Goal: Task Accomplishment & Management: Use online tool/utility

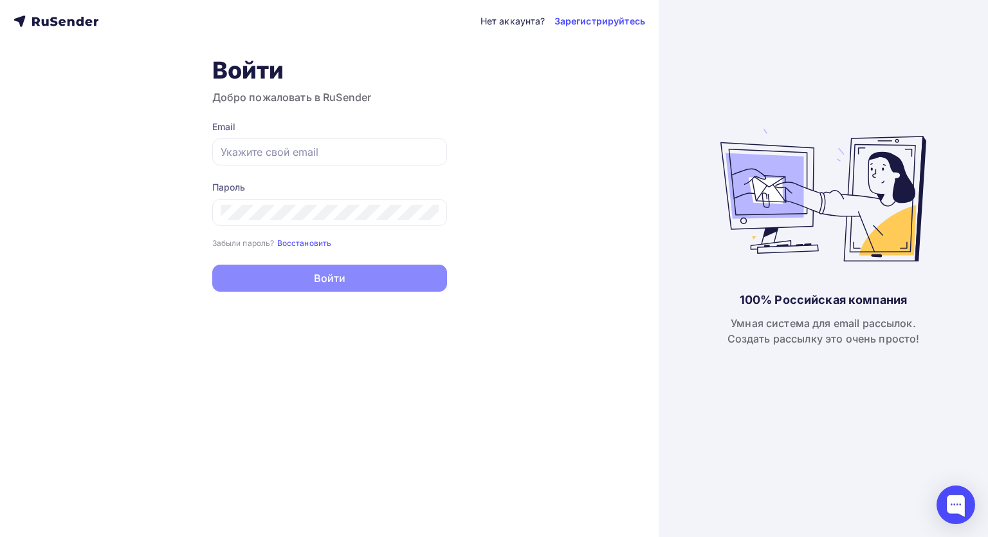
type input "[EMAIL_ADDRESS][DOMAIN_NAME]"
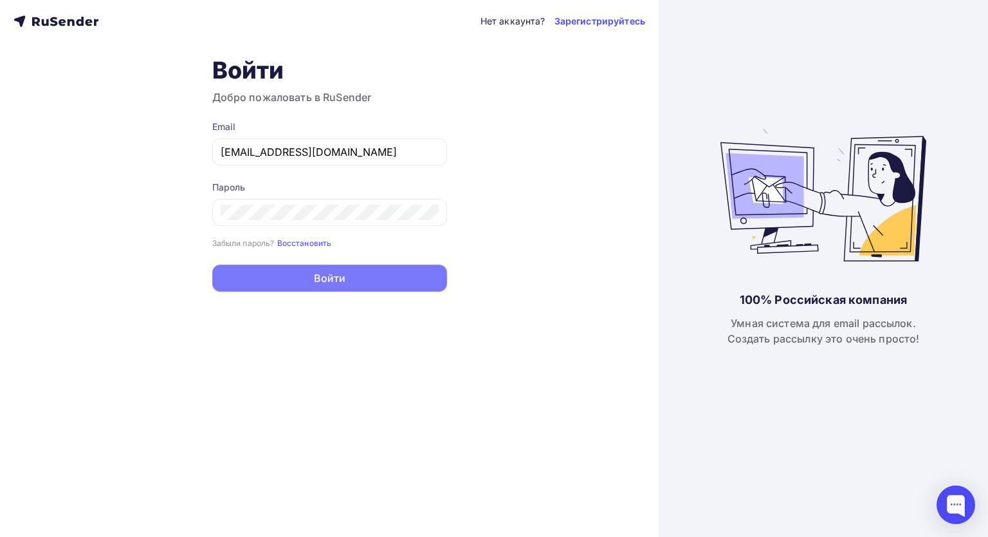
click at [377, 277] on button "Войти" at bounding box center [329, 277] width 235 height 27
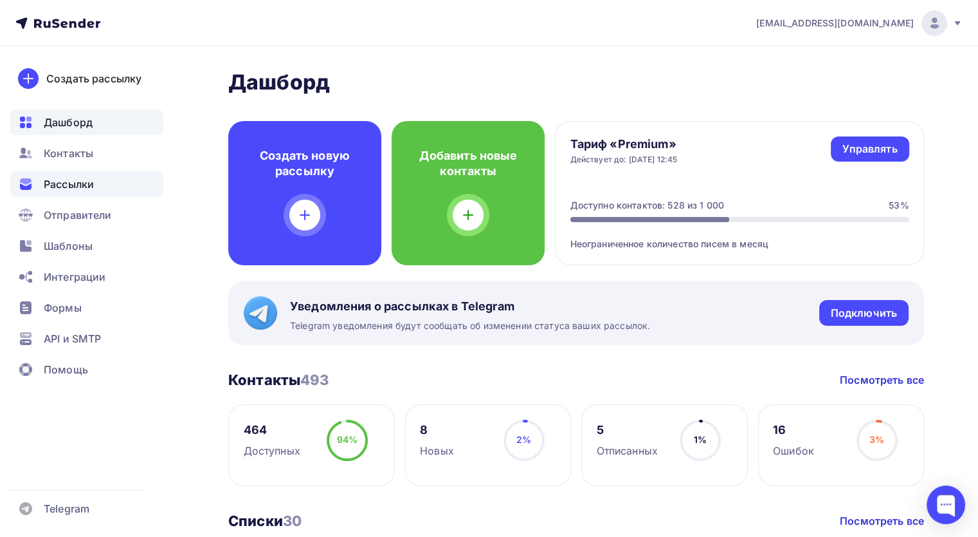
click at [87, 178] on span "Рассылки" at bounding box center [69, 183] width 50 height 15
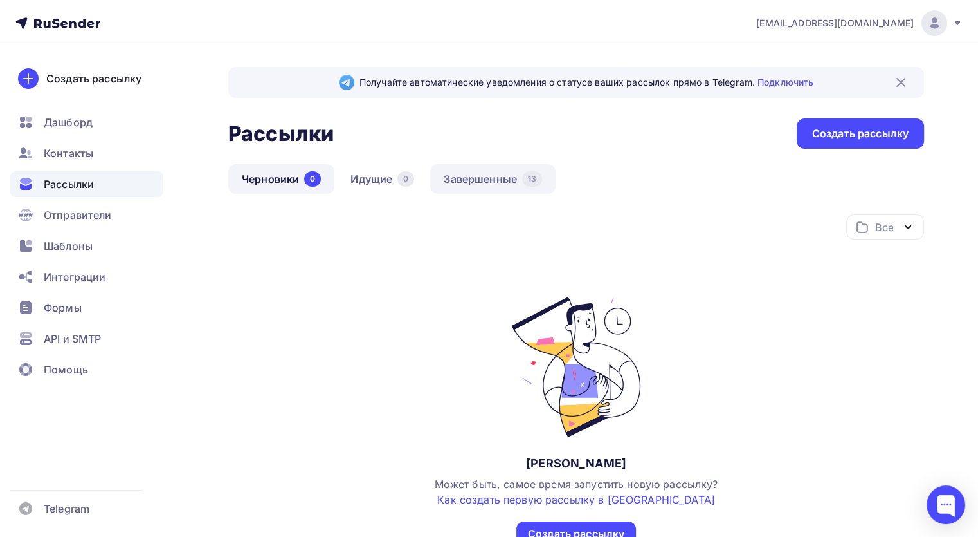
click at [479, 173] on link "Завершенные 13" at bounding box center [492, 179] width 125 height 30
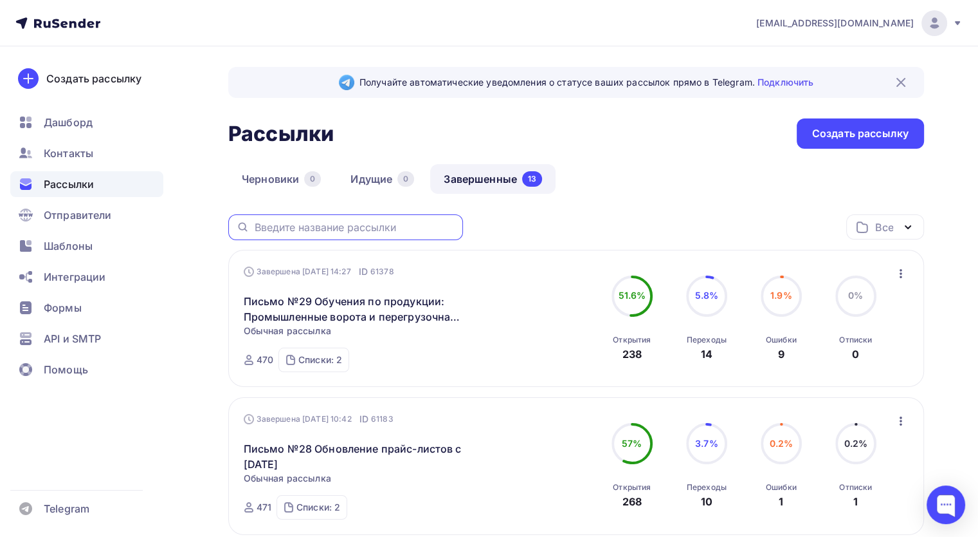
click at [332, 225] on input "text" at bounding box center [355, 227] width 201 height 14
type input "доставка"
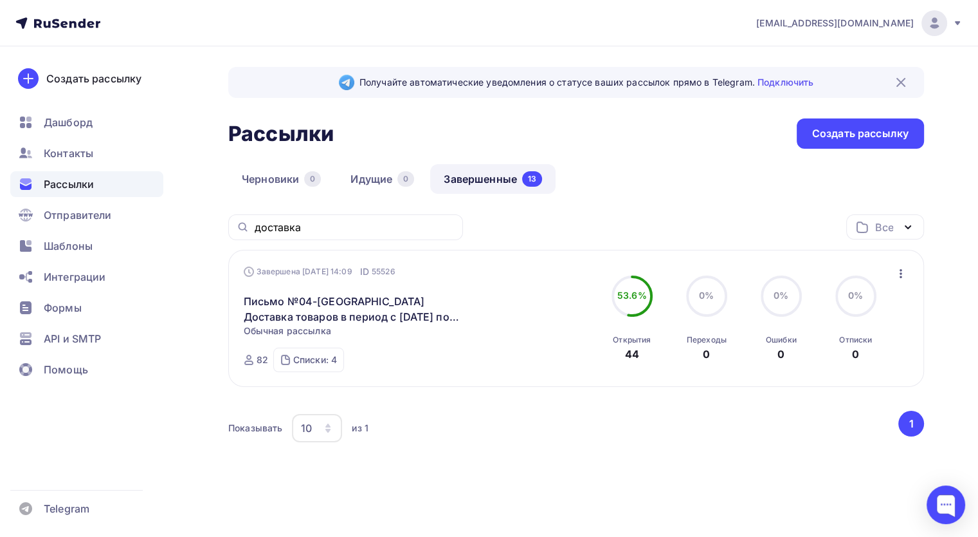
click at [905, 272] on icon "button" at bounding box center [901, 273] width 15 height 15
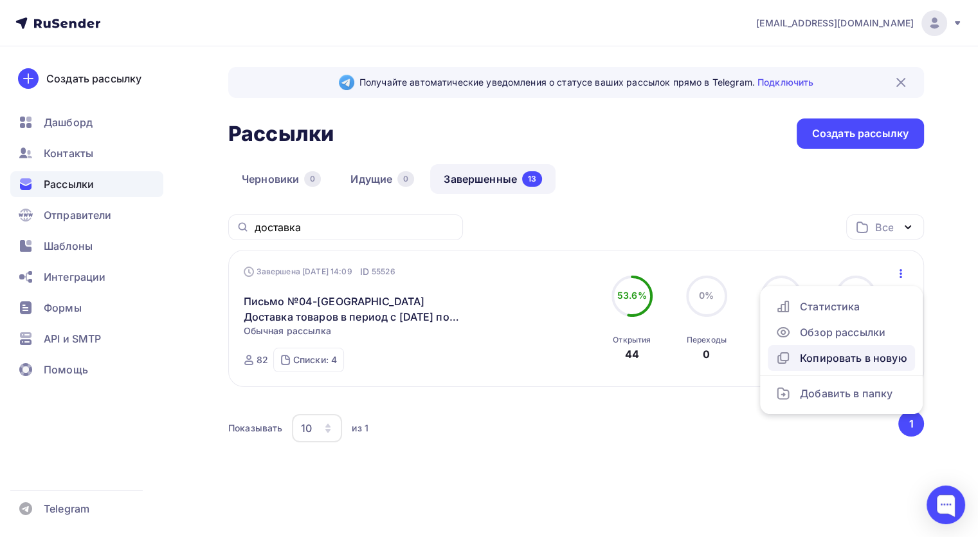
click at [859, 351] on div "Копировать в новую" at bounding box center [842, 357] width 132 height 15
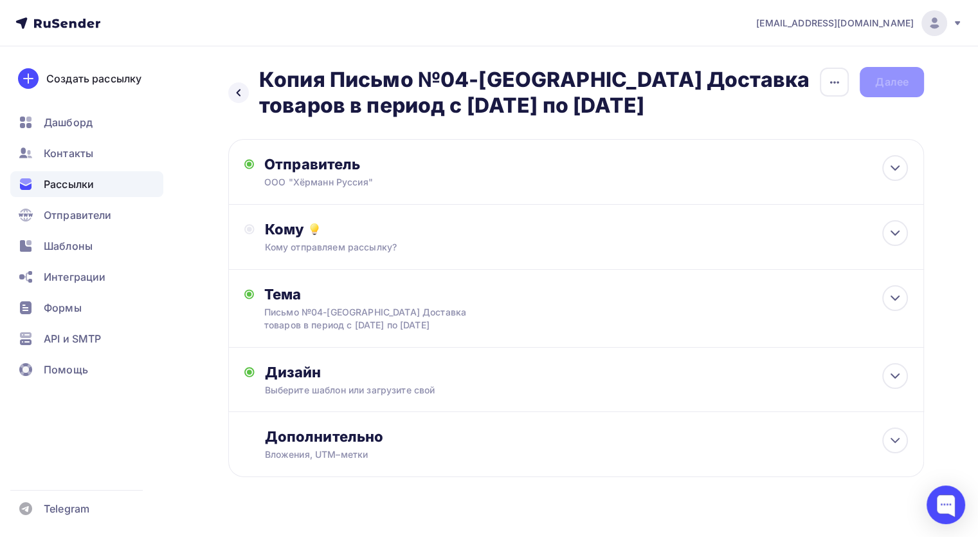
click at [464, 510] on div "Назад Копия Письмо №04-[GEOGRAPHIC_DATA] Доставка товаров в период с [DATE] по …" at bounding box center [489, 302] width 978 height 513
click at [834, 88] on icon "button" at bounding box center [834, 82] width 15 height 15
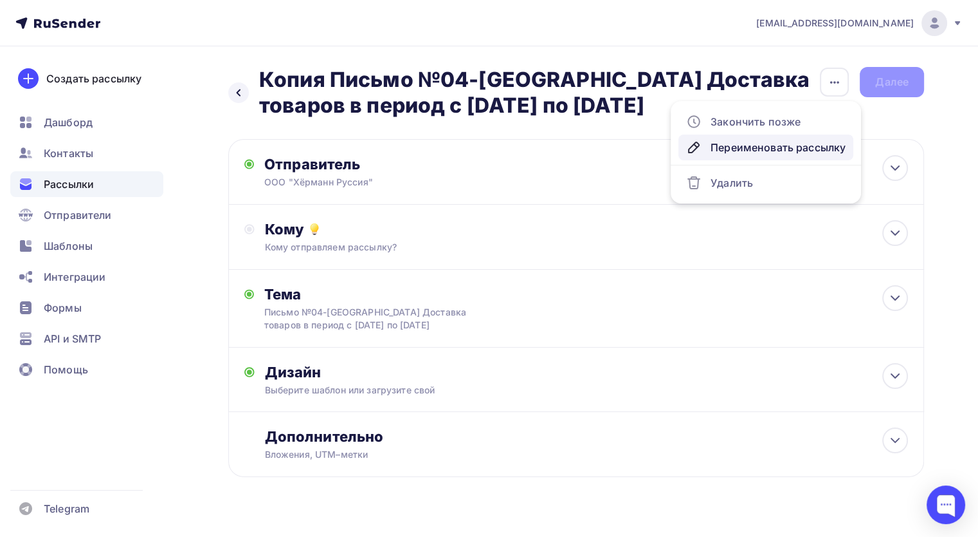
click at [762, 148] on div "Переименовать рассылку" at bounding box center [766, 147] width 160 height 15
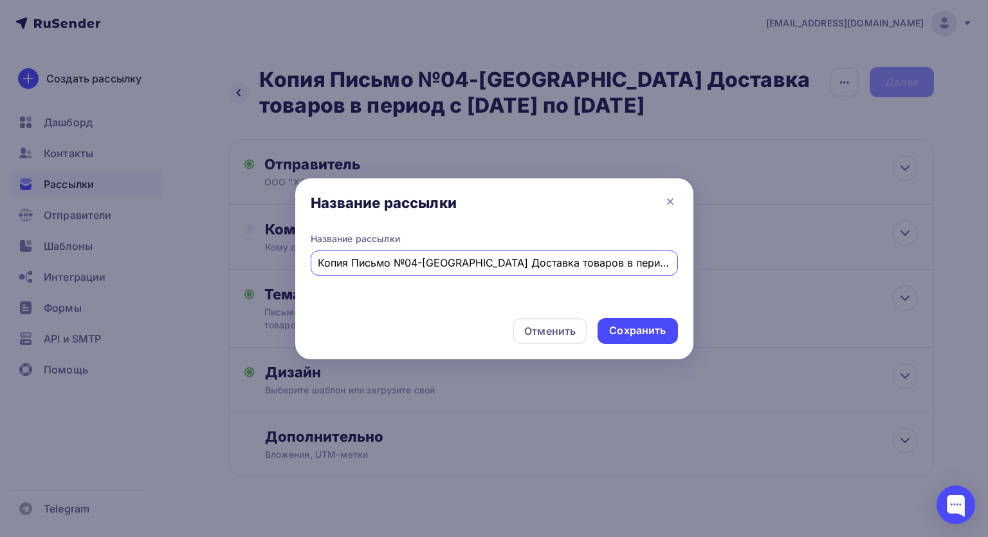
scroll to position [0, 39]
click at [338, 263] on input "Копия Письмо №04-[GEOGRAPHIC_DATA] Доставка товаров в период с [DATE] по [DATE]" at bounding box center [494, 262] width 353 height 15
click at [337, 263] on input "Копия №04-[GEOGRAPHIC_DATA] Доставка товаров в период с [DATE] по [DATE]" at bounding box center [494, 262] width 353 height 15
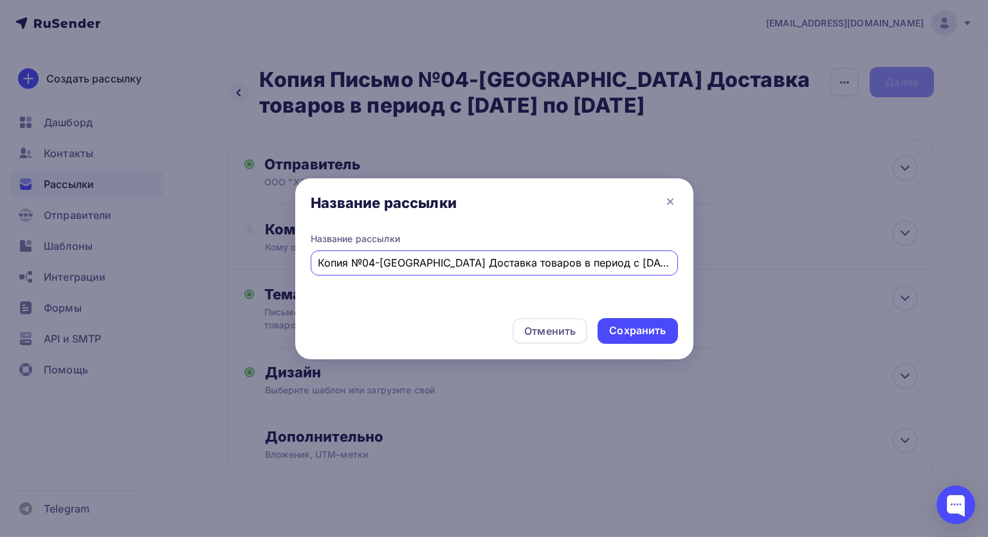
click at [337, 263] on input "Копия №04-[GEOGRAPHIC_DATA] Доставка товаров в период с [DATE] по [DATE]" at bounding box center [494, 262] width 353 height 15
click at [383, 266] on input "Письмо №04-[GEOGRAPHIC_DATA] Доставка товаров в период с [DATE] по [DATE]" at bounding box center [494, 262] width 353 height 15
click at [574, 259] on input "Письмо №05-[GEOGRAPHIC_DATA] Доставка товаров в период с [DATE] по [DATE]" at bounding box center [494, 262] width 353 height 15
click at [602, 263] on input "Письмо №05-[GEOGRAPHIC_DATA] Доставка товаров в период с [DATE] по [DATE]" at bounding box center [494, 262] width 353 height 15
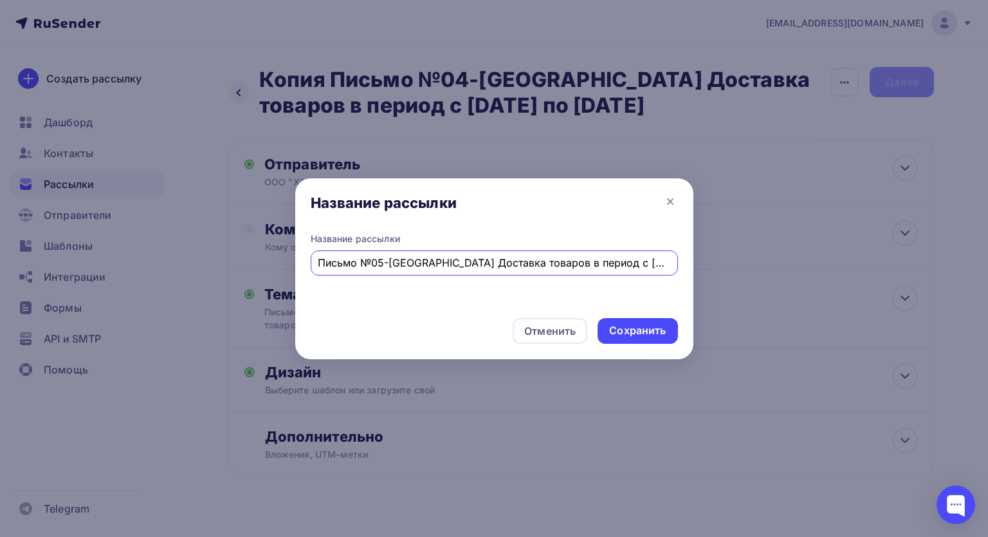
click at [639, 261] on input "Письмо №05-[GEOGRAPHIC_DATA] Доставка товаров в период с [DATE] по [DATE]" at bounding box center [494, 262] width 353 height 15
type input "Письмо №05-[GEOGRAPHIC_DATA] Доставка товаров в период с [DATE] по [DATE]"
click at [656, 326] on div "Сохранить" at bounding box center [637, 330] width 57 height 15
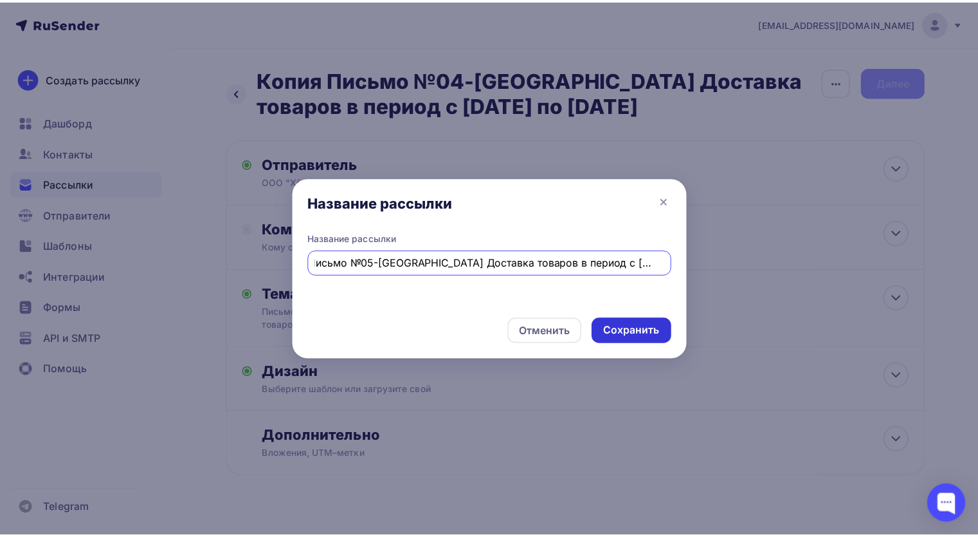
scroll to position [0, 0]
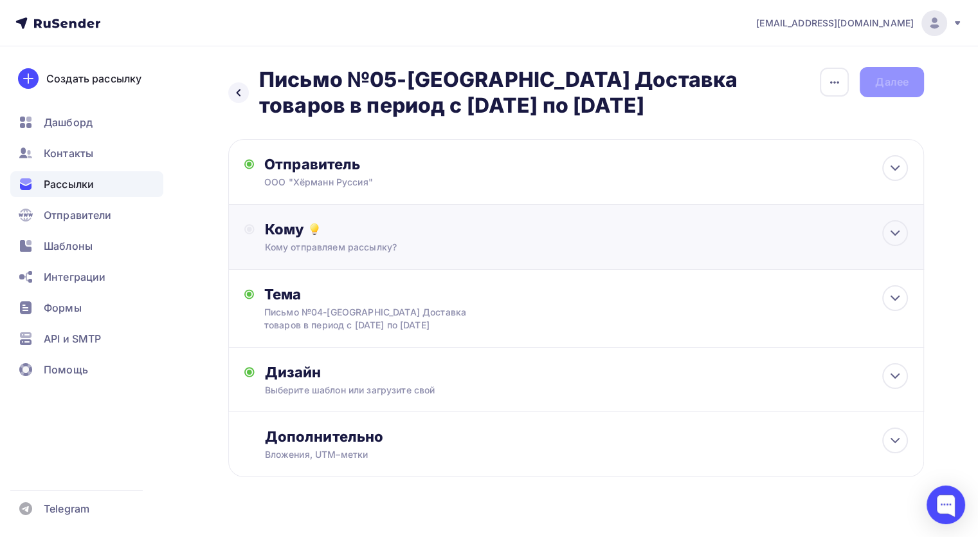
click at [773, 259] on div "Кому Кому отправляем рассылку? Списки получателей Выберите список Все списки id…" at bounding box center [576, 237] width 696 height 65
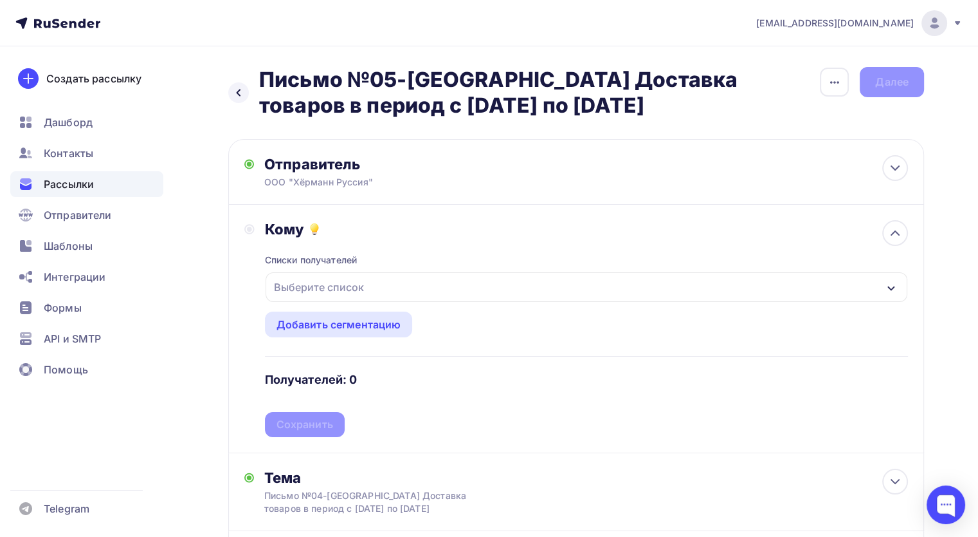
click at [404, 284] on div "Выберите список" at bounding box center [587, 287] width 642 height 30
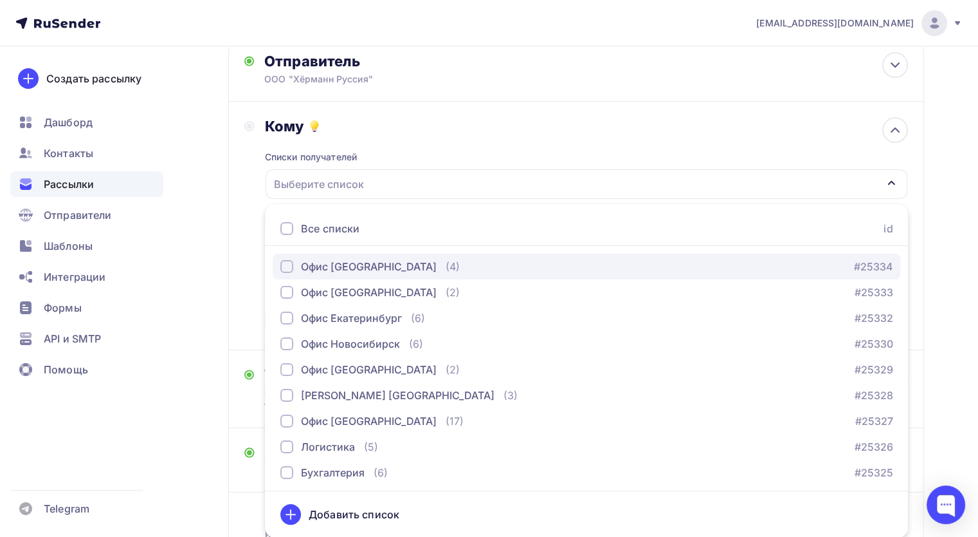
scroll to position [193, 0]
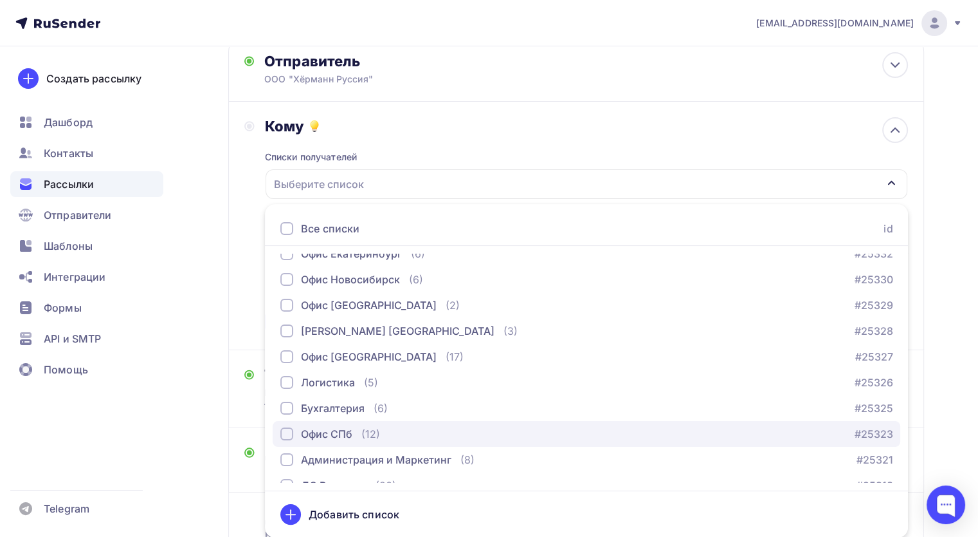
click at [333, 430] on div "Офис СПб" at bounding box center [326, 433] width 51 height 15
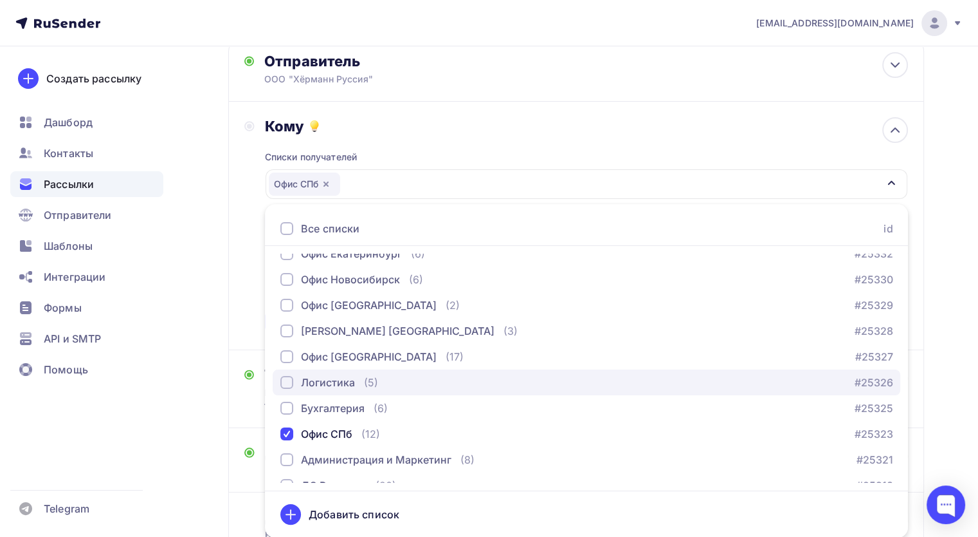
click at [330, 381] on div "Логистика" at bounding box center [328, 381] width 54 height 15
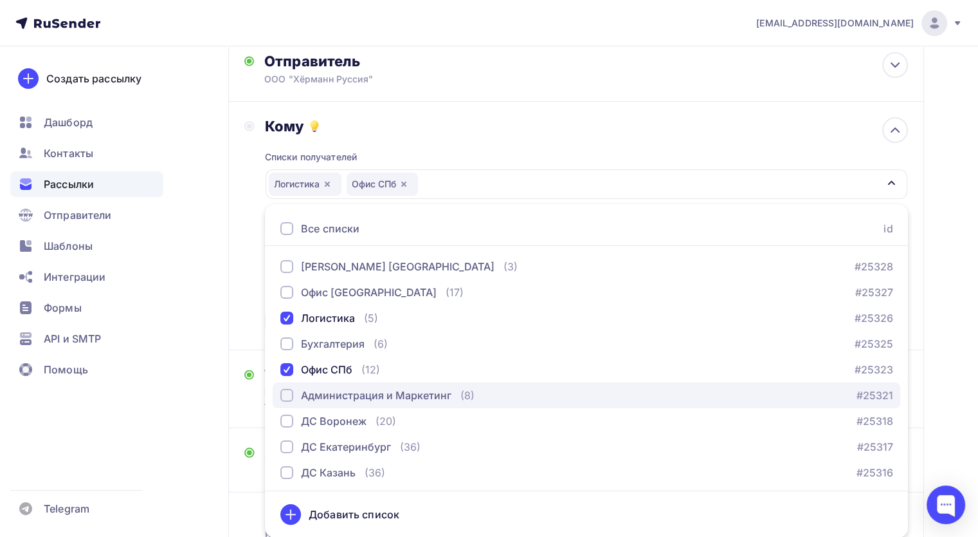
click at [331, 395] on div "Администрация и Маркетинг" at bounding box center [376, 394] width 151 height 15
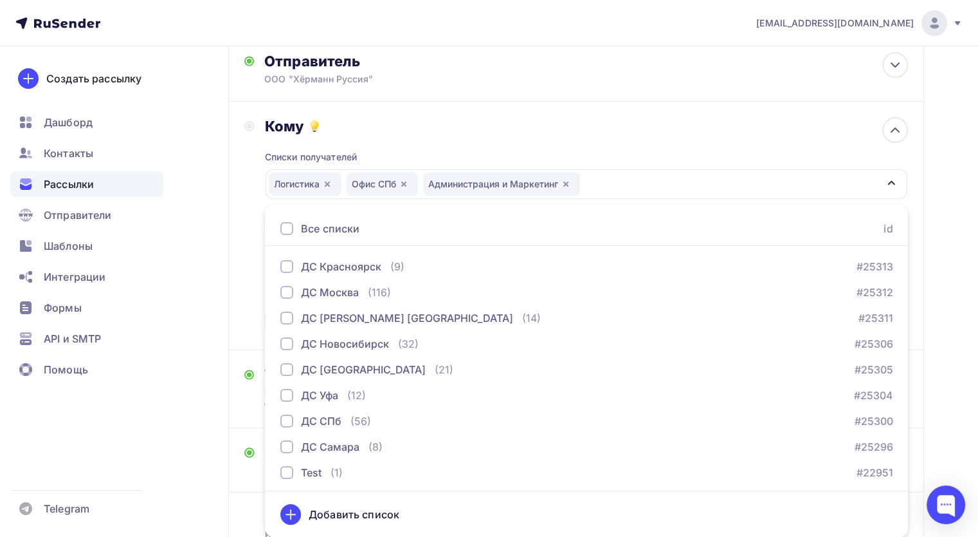
scroll to position [517, 0]
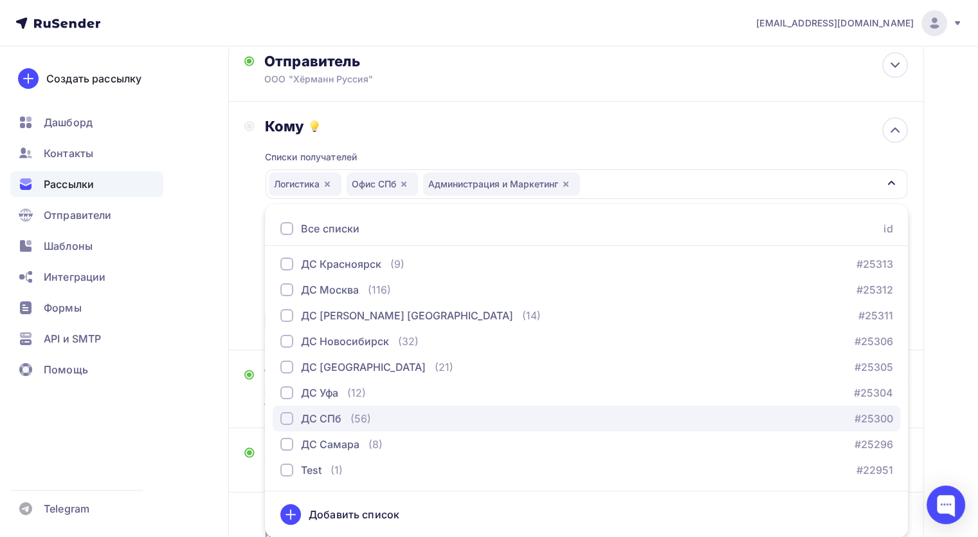
click at [327, 414] on div "ДС СПб" at bounding box center [321, 417] width 41 height 15
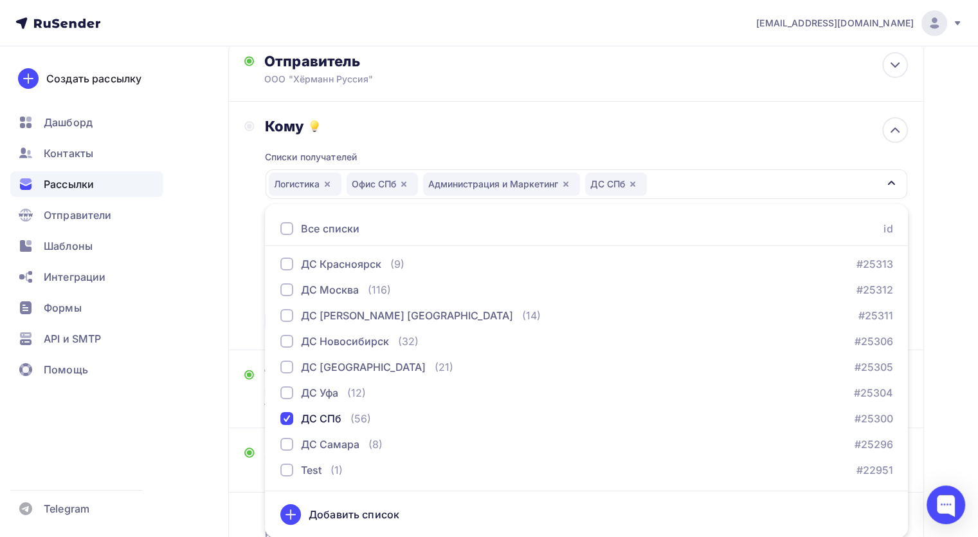
click at [203, 401] on div "Назад Письмо №05-[GEOGRAPHIC_DATA] Доставка товаров в период с [DATE] по [DATE]…" at bounding box center [489, 291] width 978 height 697
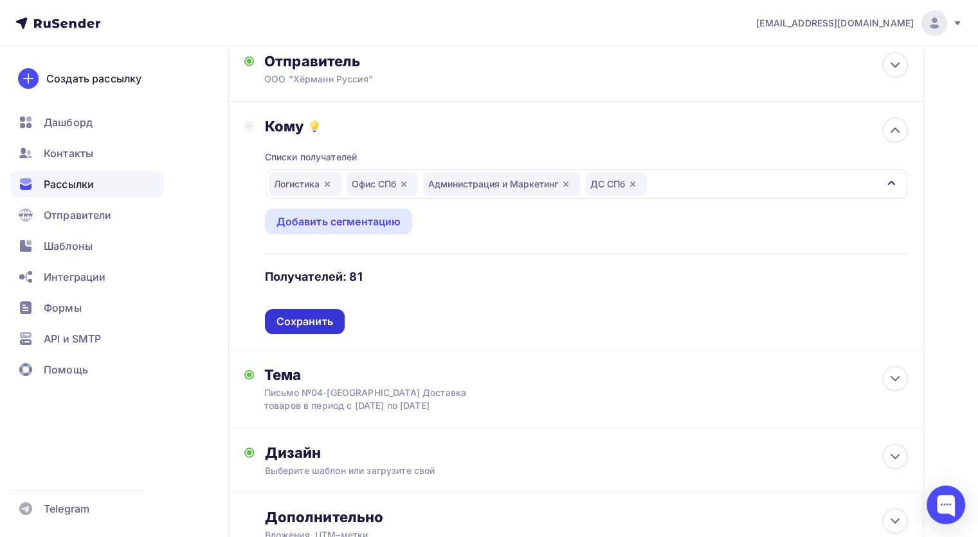
click at [313, 314] on div "Сохранить" at bounding box center [305, 321] width 57 height 15
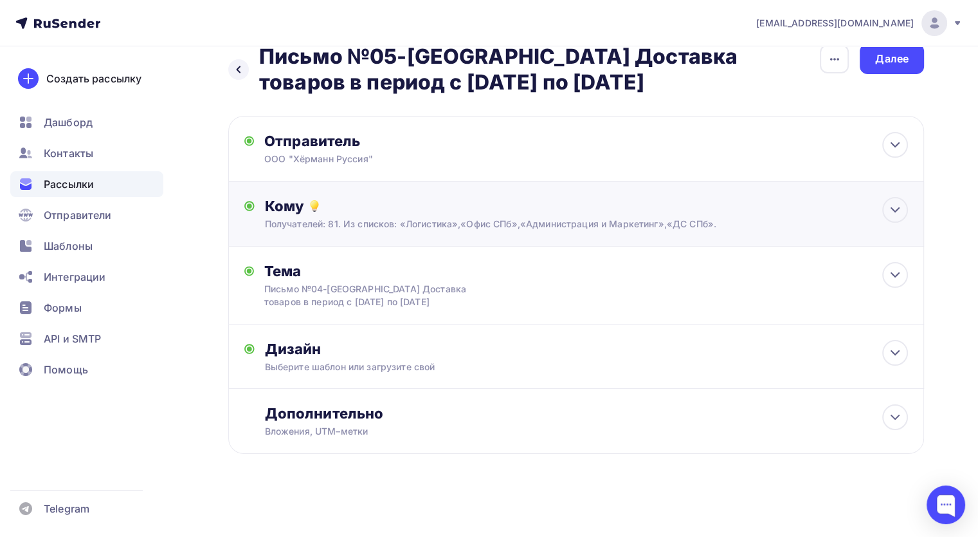
scroll to position [23, 0]
click at [417, 307] on div "Письмо №04-[GEOGRAPHIC_DATA] Доставка товаров в период с [DATE] по [DATE]" at bounding box center [378, 296] width 229 height 26
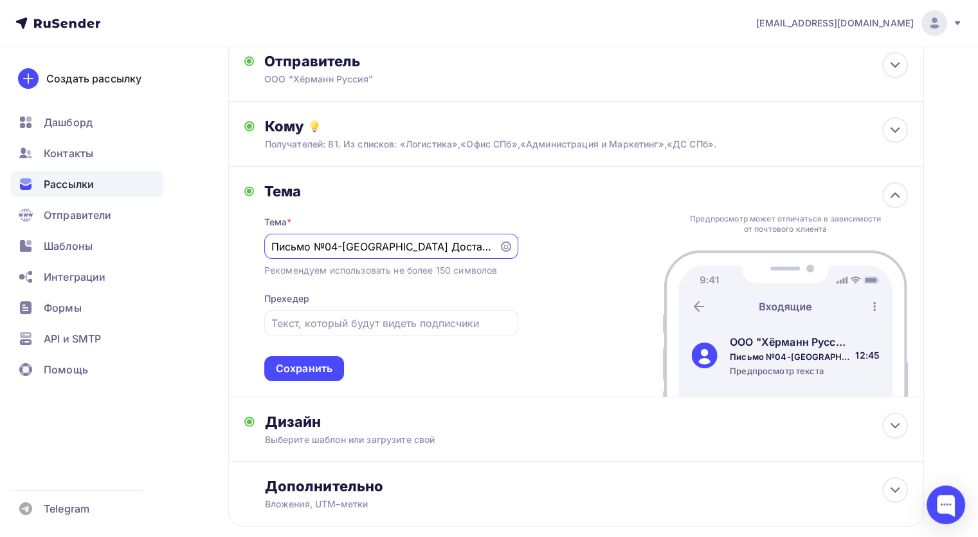
scroll to position [0, 138]
click at [389, 242] on input "Письмо №04-[GEOGRAPHIC_DATA] Доставка товаров в период с [DATE] по [DATE]" at bounding box center [381, 246] width 220 height 15
click at [419, 243] on input "Письмо №04-[GEOGRAPHIC_DATA] Доставка товаров в период с [DATE] по [DATE]" at bounding box center [381, 246] width 220 height 15
click at [433, 242] on input "Письмо №04-[GEOGRAPHIC_DATA] Доставка товаров в период с [DATE] по [DATE]" at bounding box center [381, 246] width 220 height 15
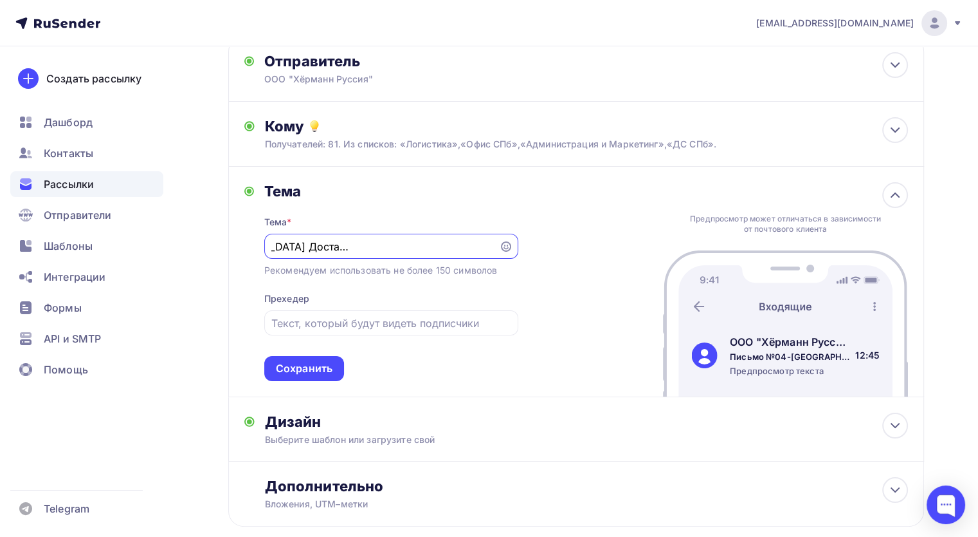
scroll to position [0, 0]
type input "Письмо №04-[GEOGRAPHIC_DATA] Доставка товаров в период с [DATE] по [DATE]"
